Goal: Task Accomplishment & Management: Complete application form

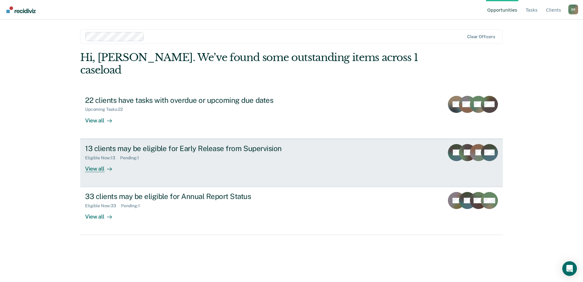
click at [176, 153] on div "13 clients may be eligible for Early Release from Supervision Eligible Now : 13…" at bounding box center [199, 158] width 229 height 28
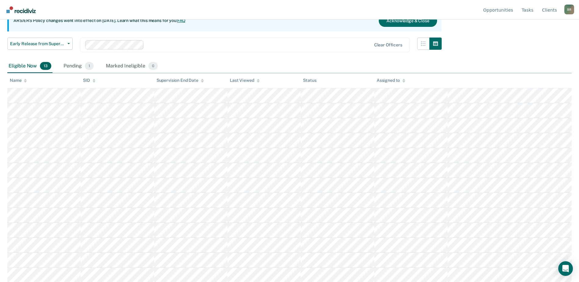
scroll to position [67, 0]
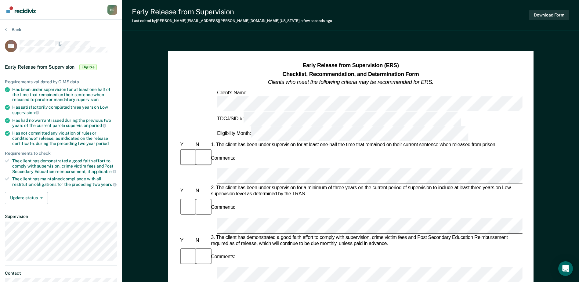
click at [15, 31] on button "Back" at bounding box center [13, 29] width 16 height 5
